Goal: Task Accomplishment & Management: Use online tool/utility

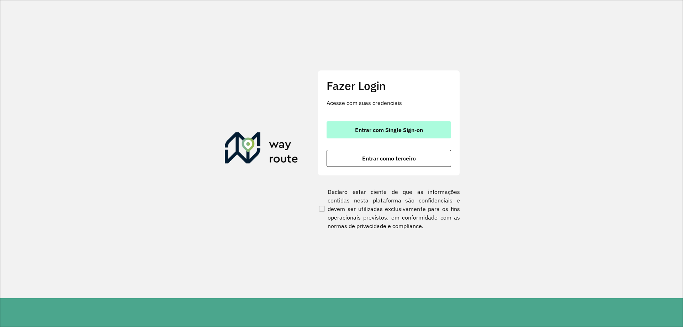
click at [372, 127] on span "Entrar com Single Sign-on" at bounding box center [389, 130] width 68 height 6
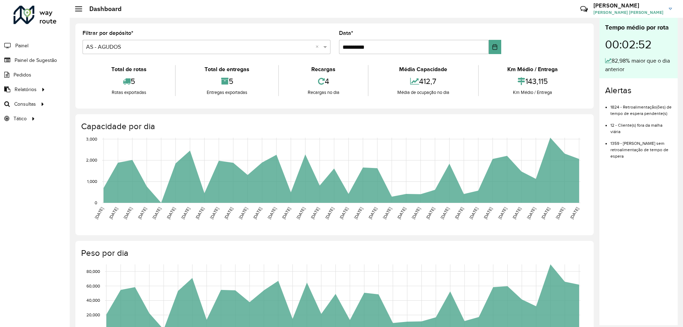
click at [134, 50] on input "text" at bounding box center [199, 47] width 227 height 9
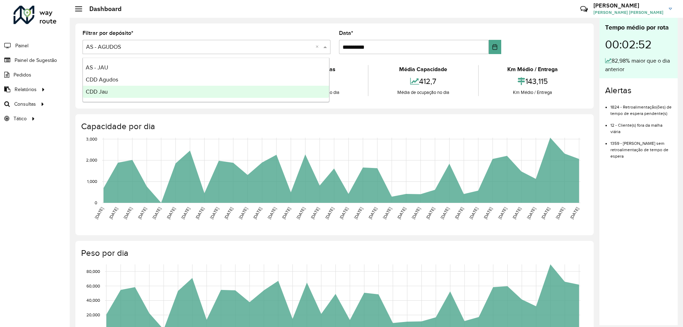
click at [103, 89] on span "CDD Jau" at bounding box center [97, 92] width 22 height 6
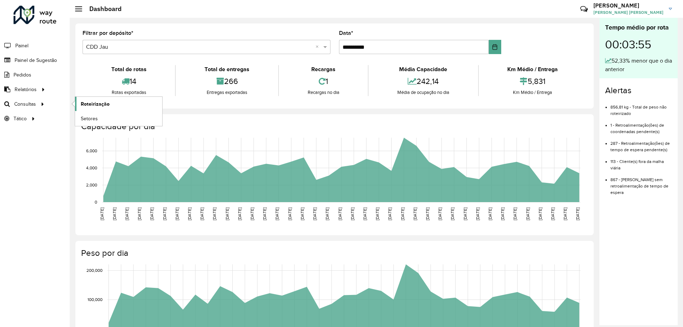
click at [85, 101] on span "Roteirização" at bounding box center [95, 103] width 29 height 7
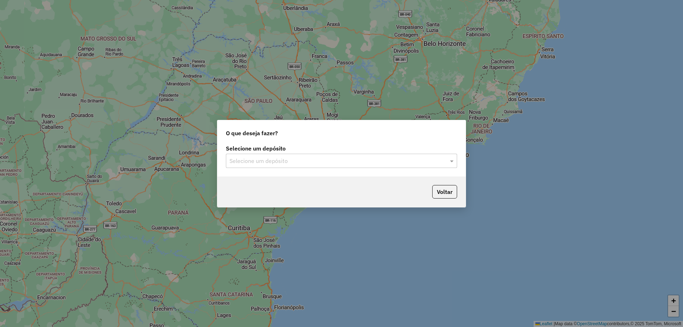
click at [340, 163] on input "text" at bounding box center [335, 161] width 210 height 9
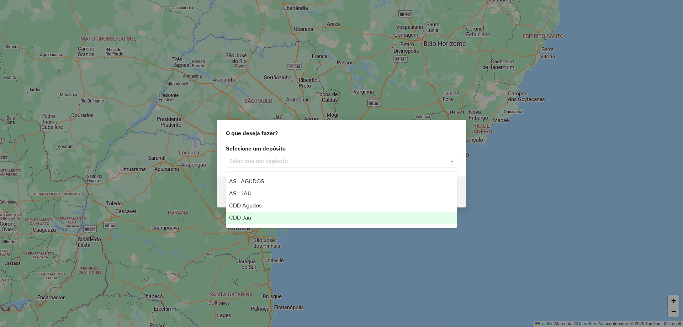
click at [268, 218] on div "CDD Jau" at bounding box center [341, 218] width 231 height 12
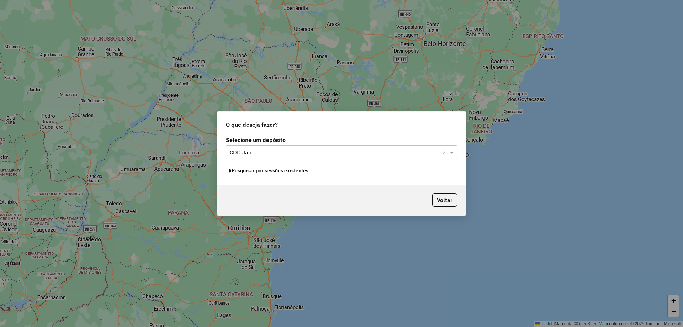
click at [295, 173] on button "Pesquisar por sessões existentes" at bounding box center [269, 170] width 86 height 11
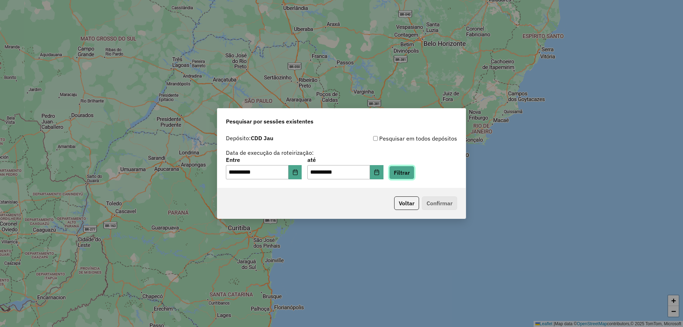
click at [412, 177] on button "Filtrar" at bounding box center [401, 173] width 25 height 14
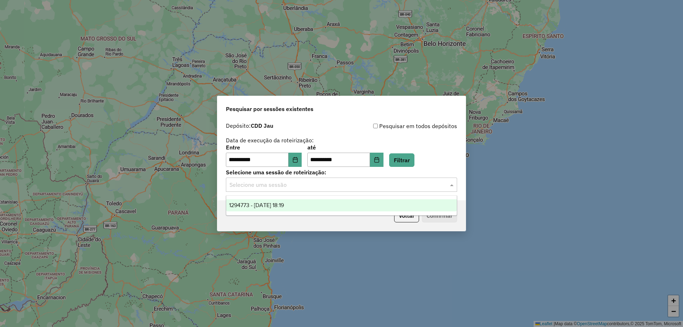
click at [296, 187] on input "text" at bounding box center [335, 185] width 210 height 9
click at [295, 200] on div "1294773 - 15/10/2025 18:19" at bounding box center [341, 205] width 231 height 12
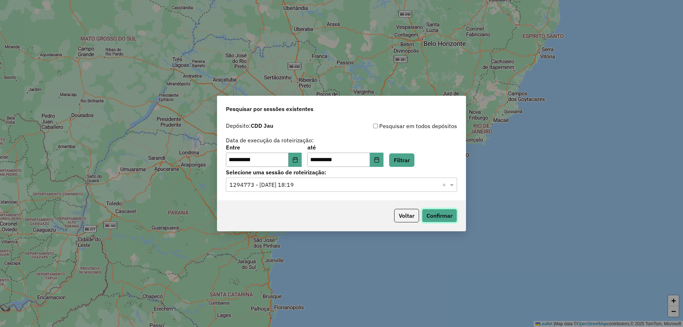
click at [441, 218] on button "Confirmar" at bounding box center [439, 216] width 35 height 14
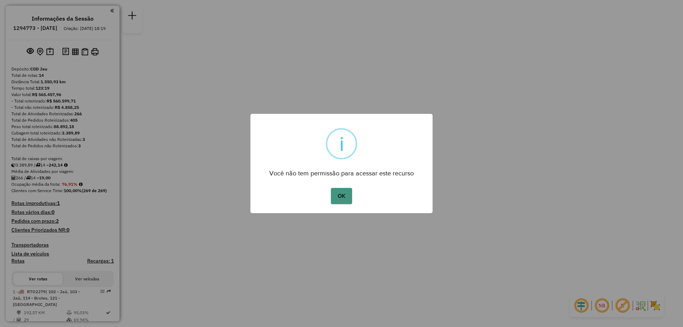
click at [339, 200] on button "OK" at bounding box center [341, 196] width 21 height 16
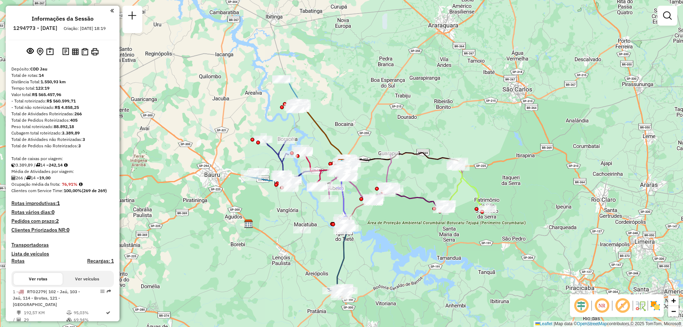
click at [374, 111] on div "Janela de atendimento Grade de atendimento Capacidade Transportadoras Veículos …" at bounding box center [341, 163] width 683 height 327
click at [314, 40] on input "text" at bounding box center [346, 43] width 214 height 14
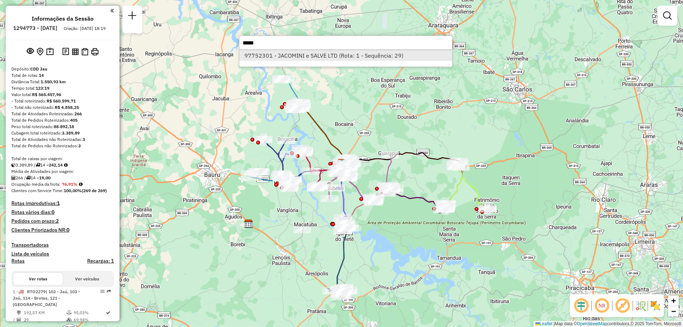
type input "*****"
click at [317, 57] on li "97752301 - JACOMINI e SALVE LTD (Rota: 1 - Sequência: 29)" at bounding box center [346, 55] width 213 height 11
select select "**********"
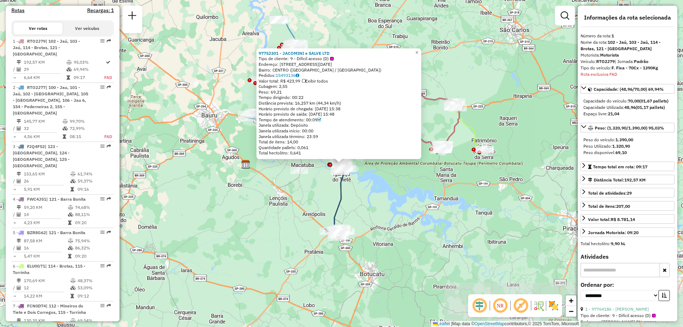
scroll to position [288, 0]
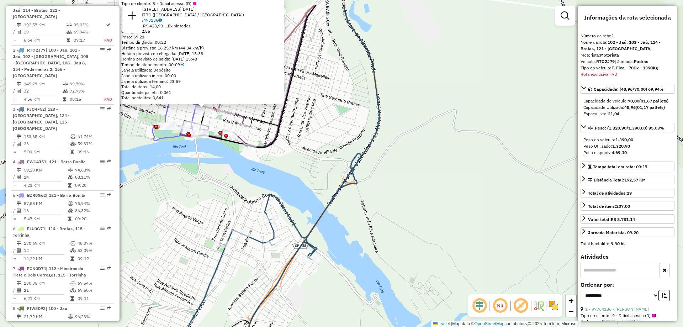
drag, startPoint x: 205, startPoint y: 120, endPoint x: 251, endPoint y: 217, distance: 106.8
click at [251, 216] on div "97752301 - JACOMINI e SALVE LTD Tipo de cliente: 9 - Difícil acesso (D) Endereç…" at bounding box center [341, 163] width 683 height 327
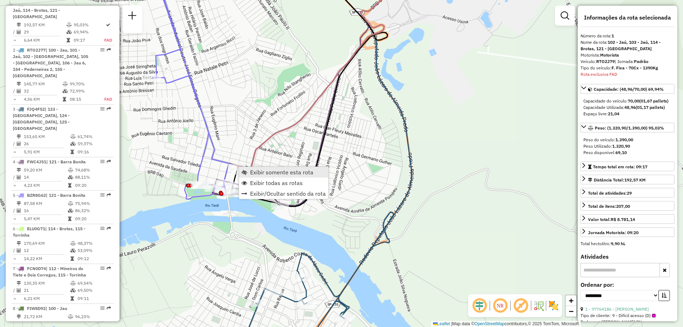
click at [253, 170] on span "Exibir somente esta rota" at bounding box center [281, 172] width 63 height 6
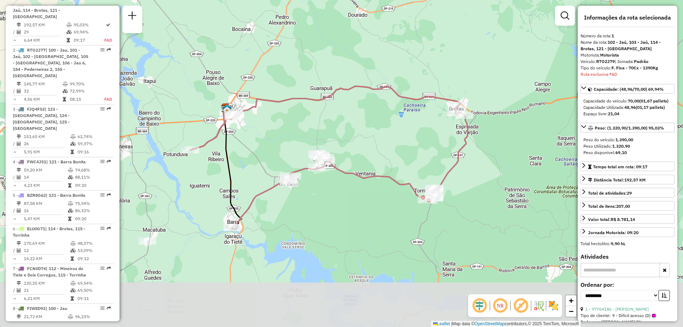
drag, startPoint x: 351, startPoint y: 276, endPoint x: 362, endPoint y: 225, distance: 52.6
click at [362, 225] on div "Janela de atendimento Grade de atendimento Capacidade Transportadoras Veículos …" at bounding box center [341, 163] width 683 height 327
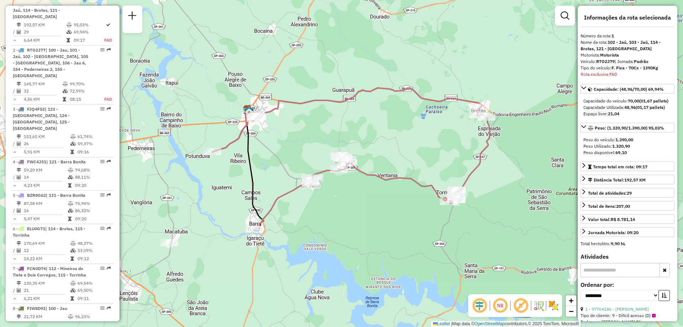
drag, startPoint x: 353, startPoint y: 237, endPoint x: 375, endPoint y: 241, distance: 21.7
click at [375, 241] on div "Janela de atendimento Grade de atendimento Capacidade Transportadoras Veículos …" at bounding box center [341, 163] width 683 height 327
click at [316, 241] on div "Janela de atendimento Grade de atendimento Capacidade Transportadoras Veículos …" at bounding box center [341, 163] width 683 height 327
